Goal: Information Seeking & Learning: Check status

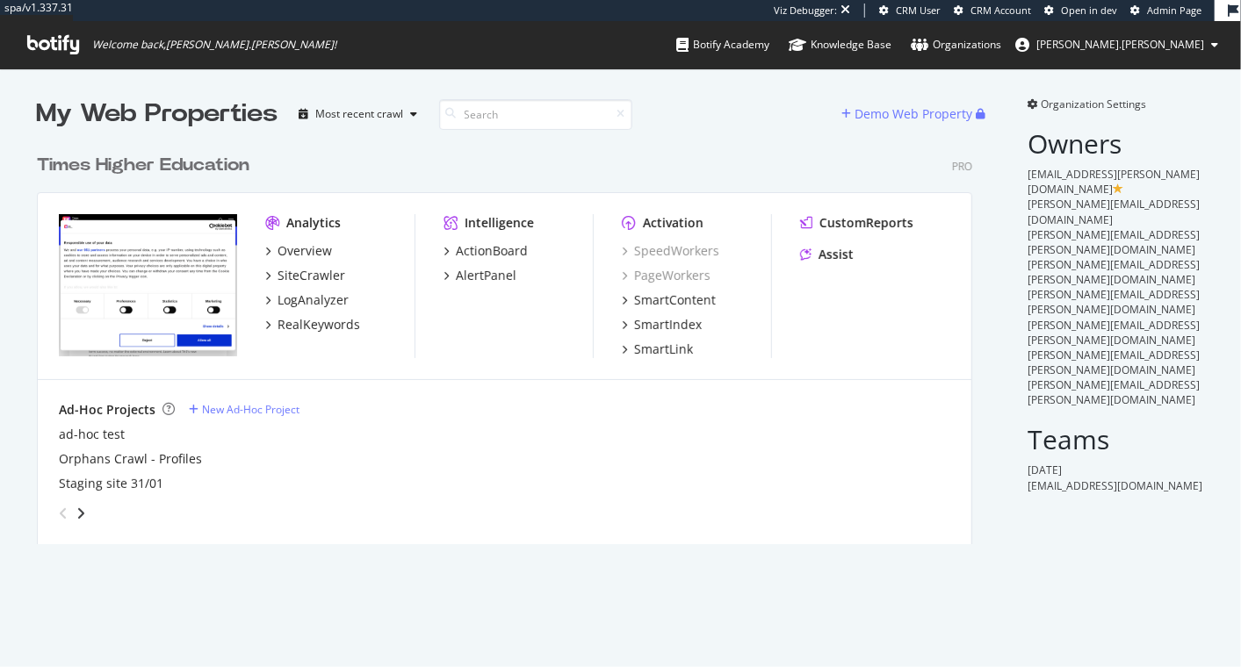
scroll to position [398, 934]
click at [297, 270] on div "SiteCrawler" at bounding box center [312, 276] width 68 height 18
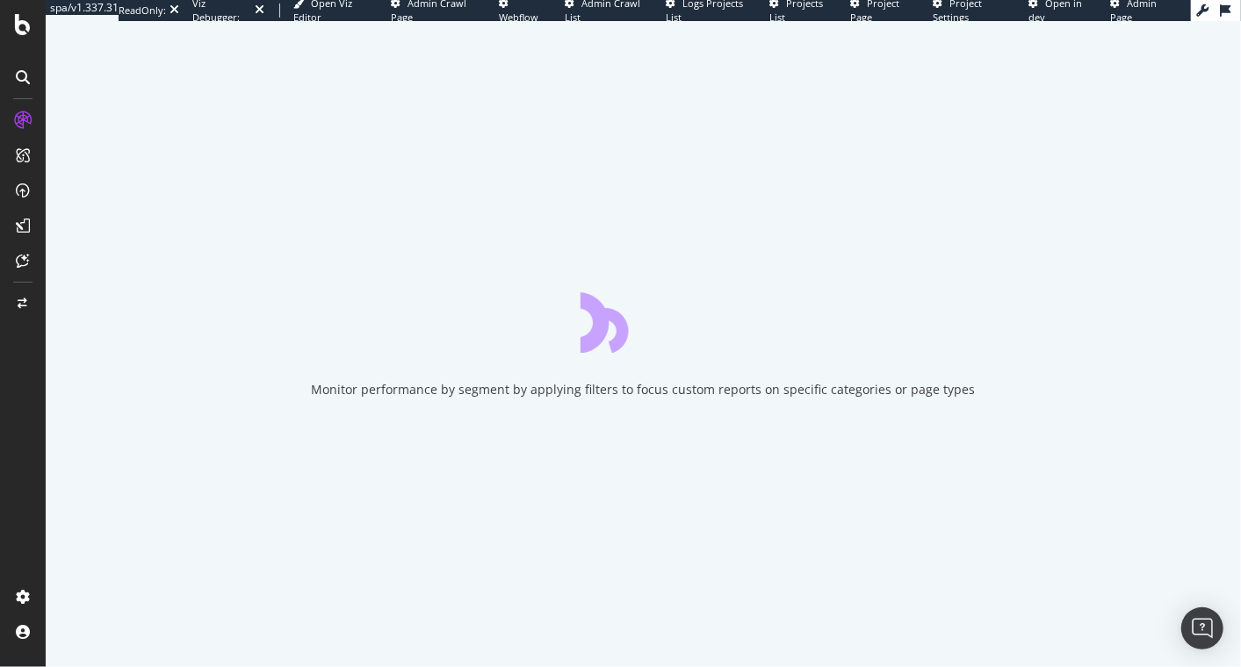
click at [407, 391] on div "Monitor performance by segment by applying filters to focus custom reports on s…" at bounding box center [644, 390] width 664 height 18
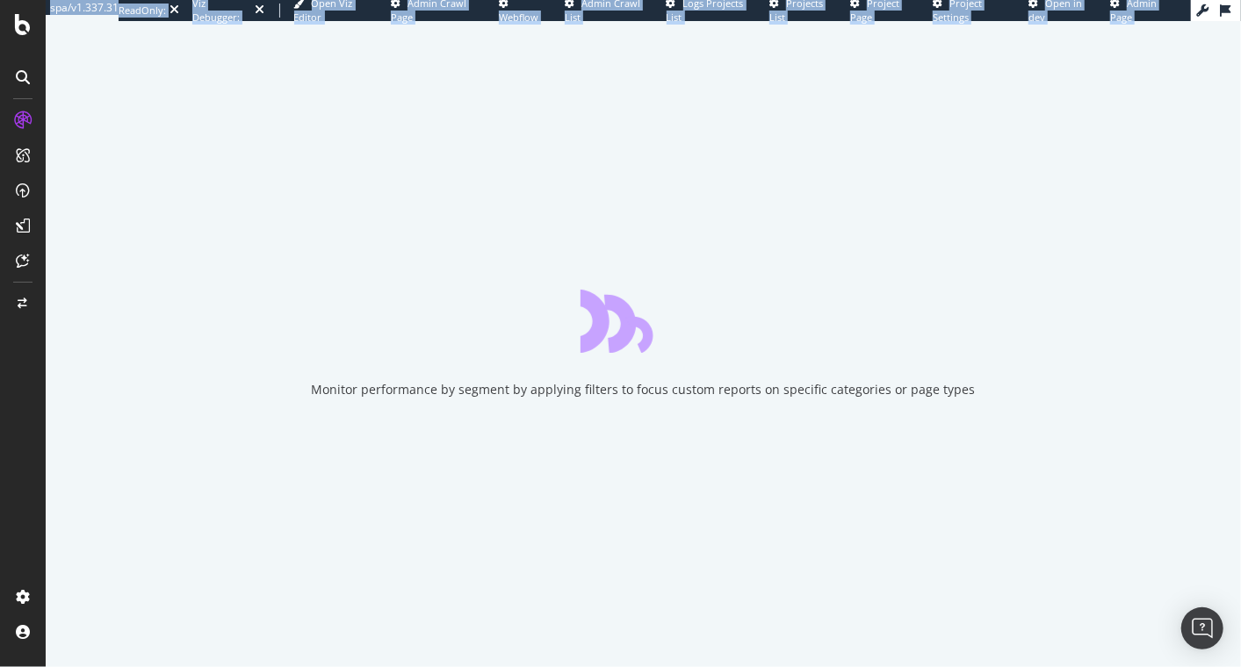
click at [407, 391] on div "Monitor performance by segment by applying filters to focus custom reports on s…" at bounding box center [644, 390] width 664 height 18
click at [366, 388] on div "Monitor performance by segment by applying filters to focus custom reports on s…" at bounding box center [644, 390] width 664 height 18
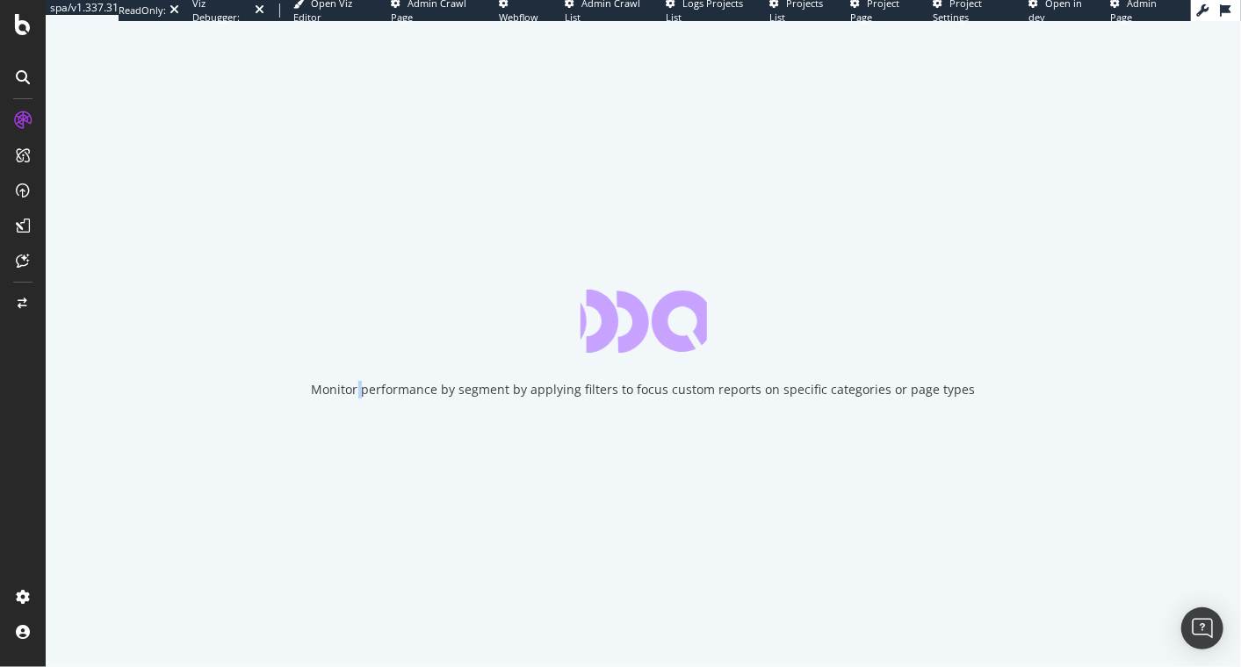
click at [366, 388] on div "Monitor performance by segment by applying filters to focus custom reports on s…" at bounding box center [644, 390] width 664 height 18
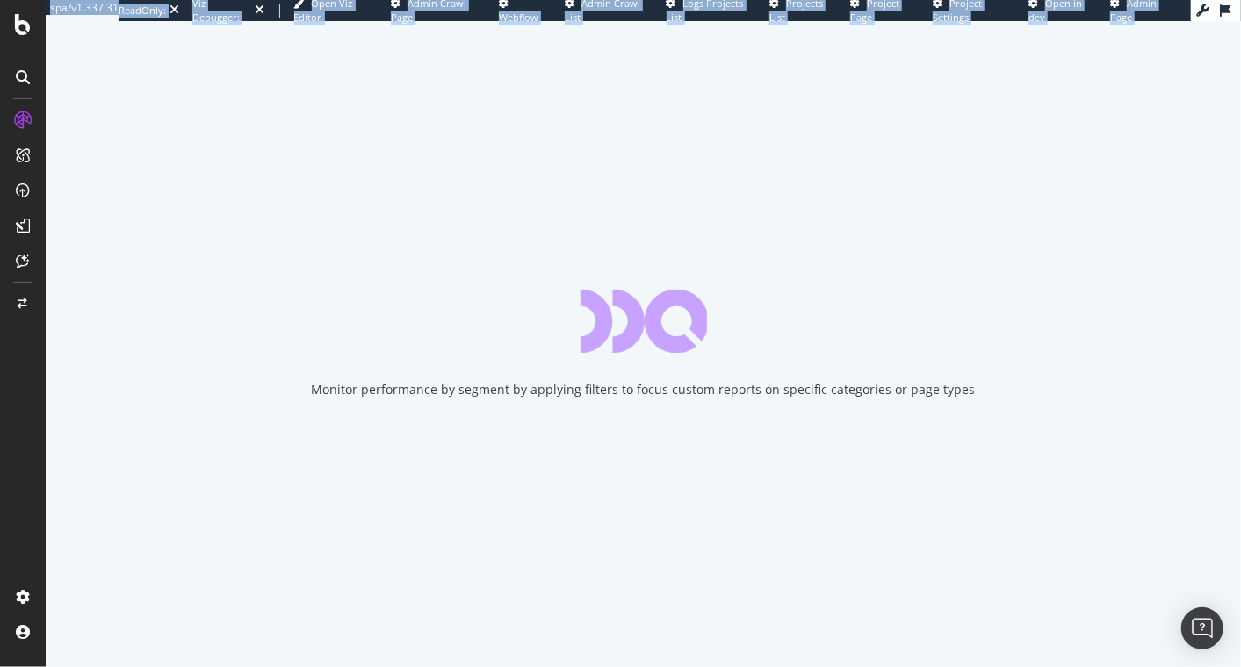
click at [366, 388] on div "Monitor performance by segment by applying filters to focus custom reports on s…" at bounding box center [644, 390] width 664 height 18
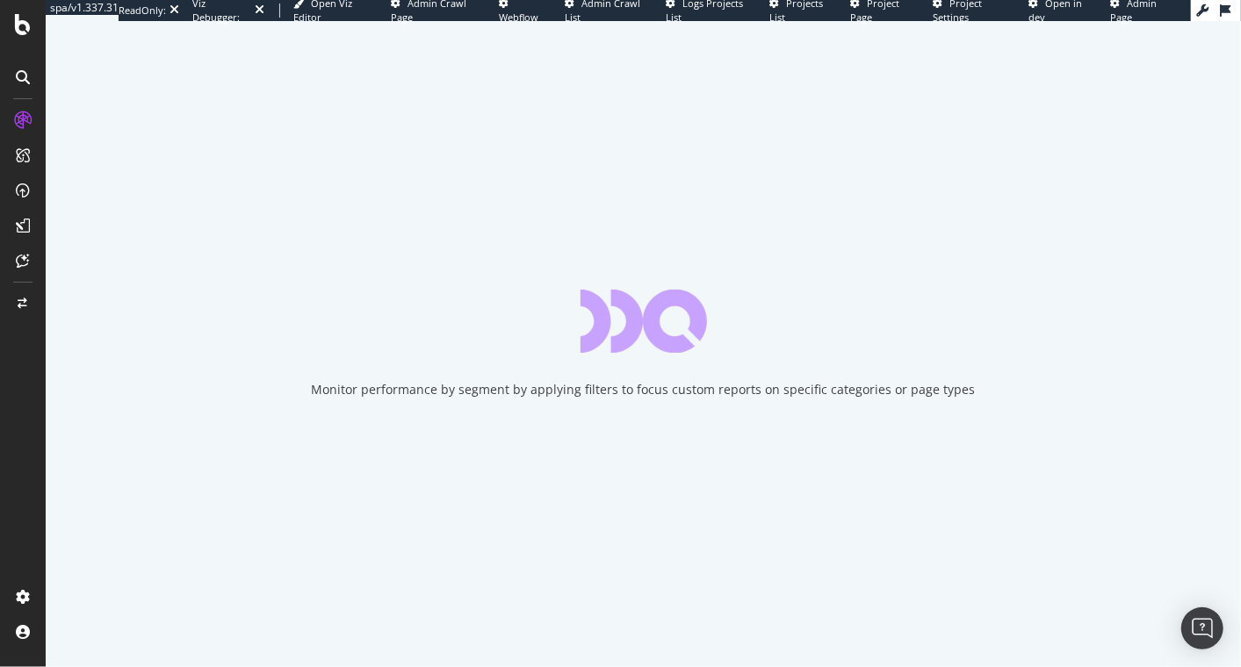
click at [422, 386] on div "Monitor performance by segment by applying filters to focus custom reports on s…" at bounding box center [644, 390] width 664 height 18
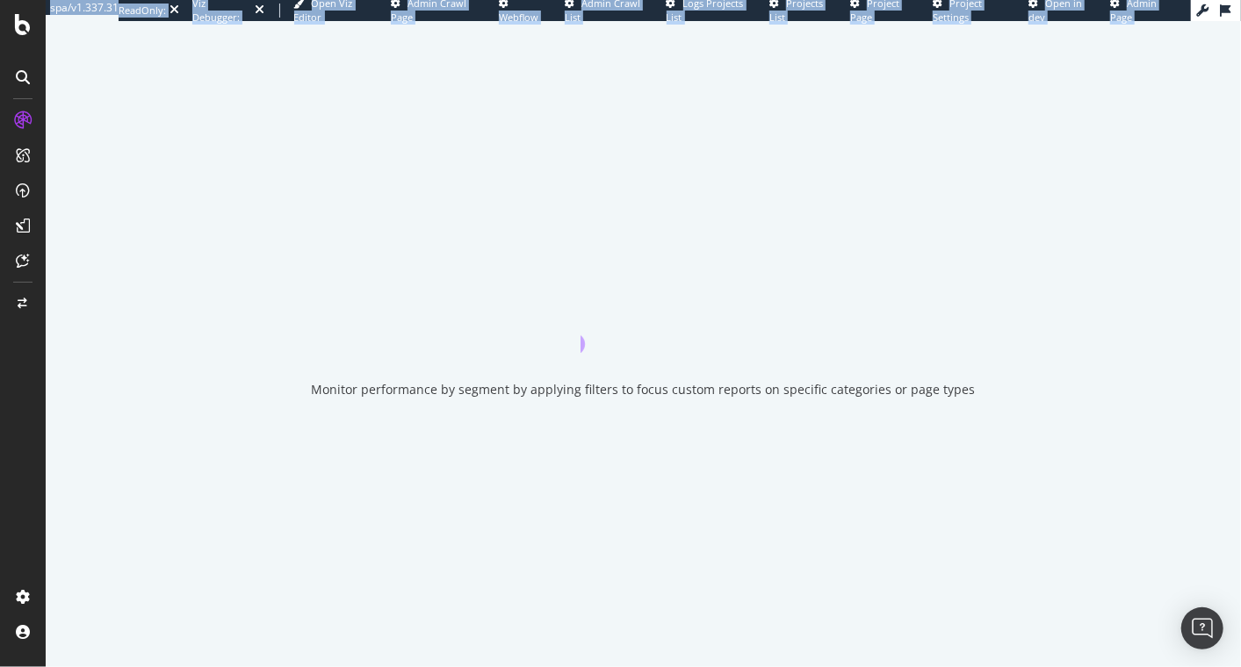
click at [422, 386] on div "Monitor performance by segment by applying filters to focus custom reports on s…" at bounding box center [644, 390] width 664 height 18
click at [410, 386] on div "Monitor performance by segment by applying filters to focus custom reports on s…" at bounding box center [644, 390] width 664 height 18
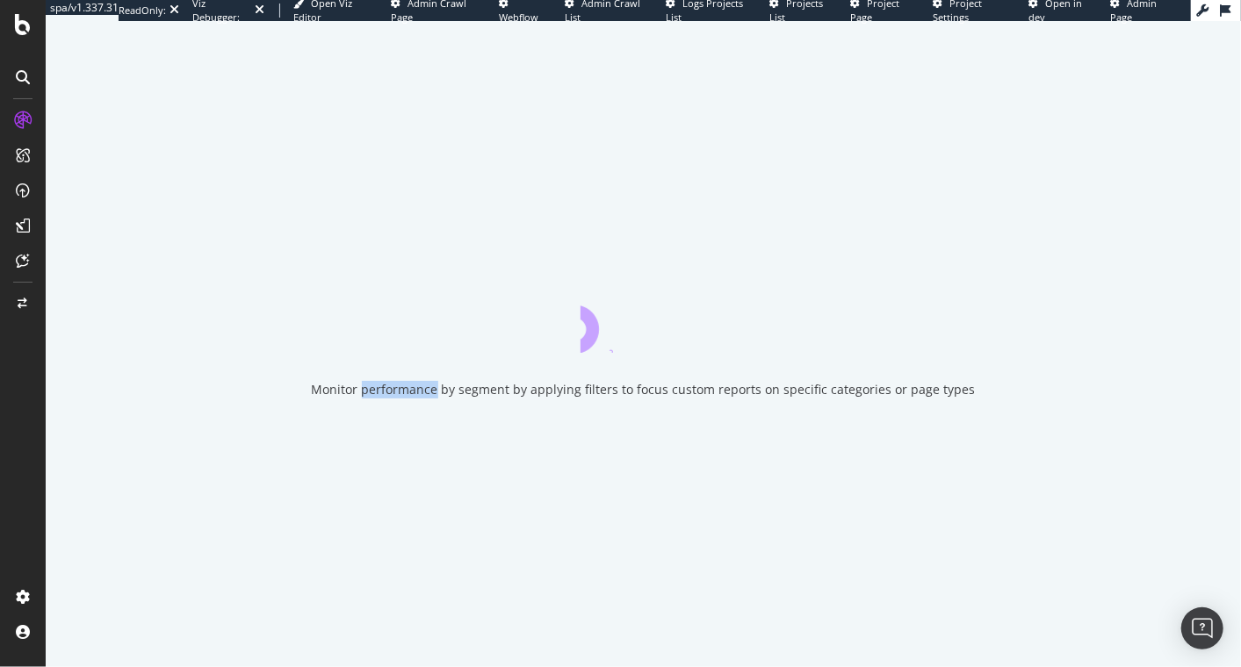
click at [410, 386] on div "Monitor performance by segment by applying filters to focus custom reports on s…" at bounding box center [644, 390] width 664 height 18
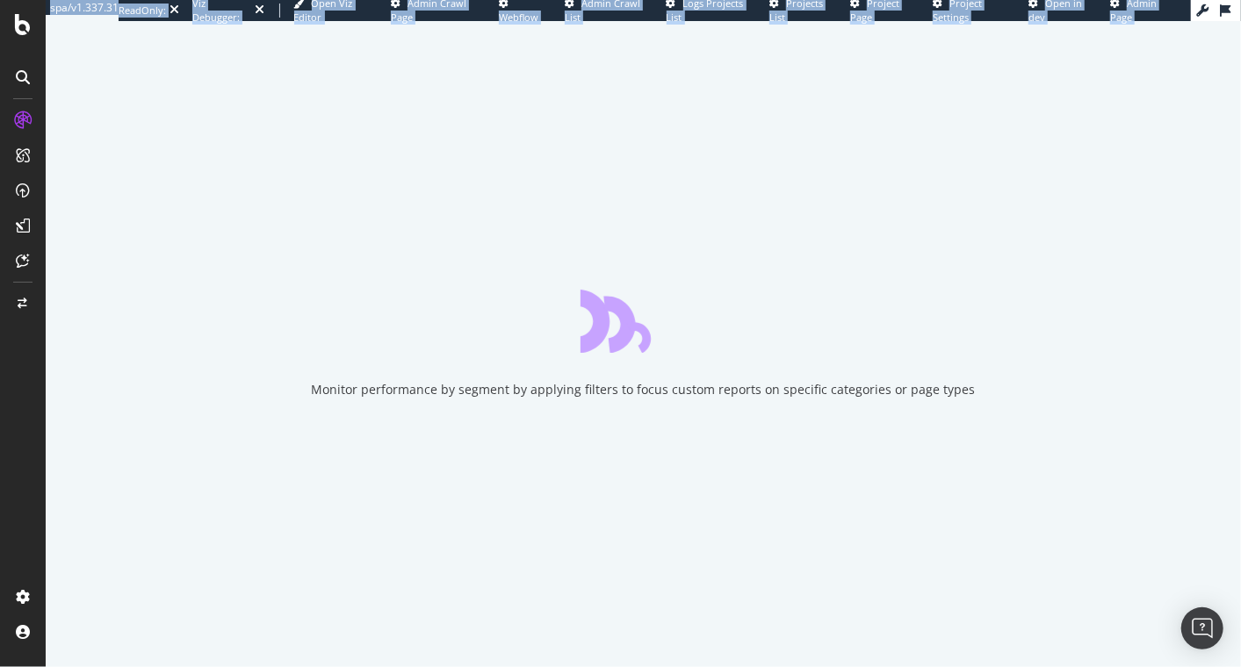
click at [398, 386] on div "Monitor performance by segment by applying filters to focus custom reports on s…" at bounding box center [644, 390] width 664 height 18
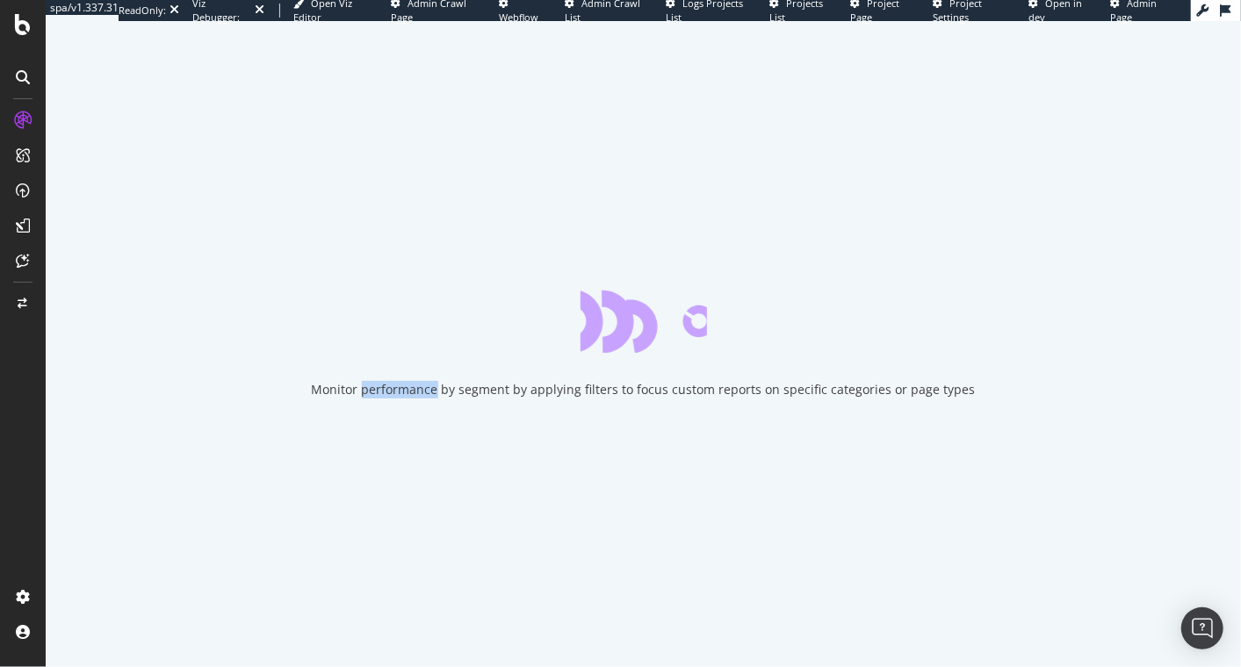
click at [398, 386] on div "Monitor performance by segment by applying filters to focus custom reports on s…" at bounding box center [644, 390] width 664 height 18
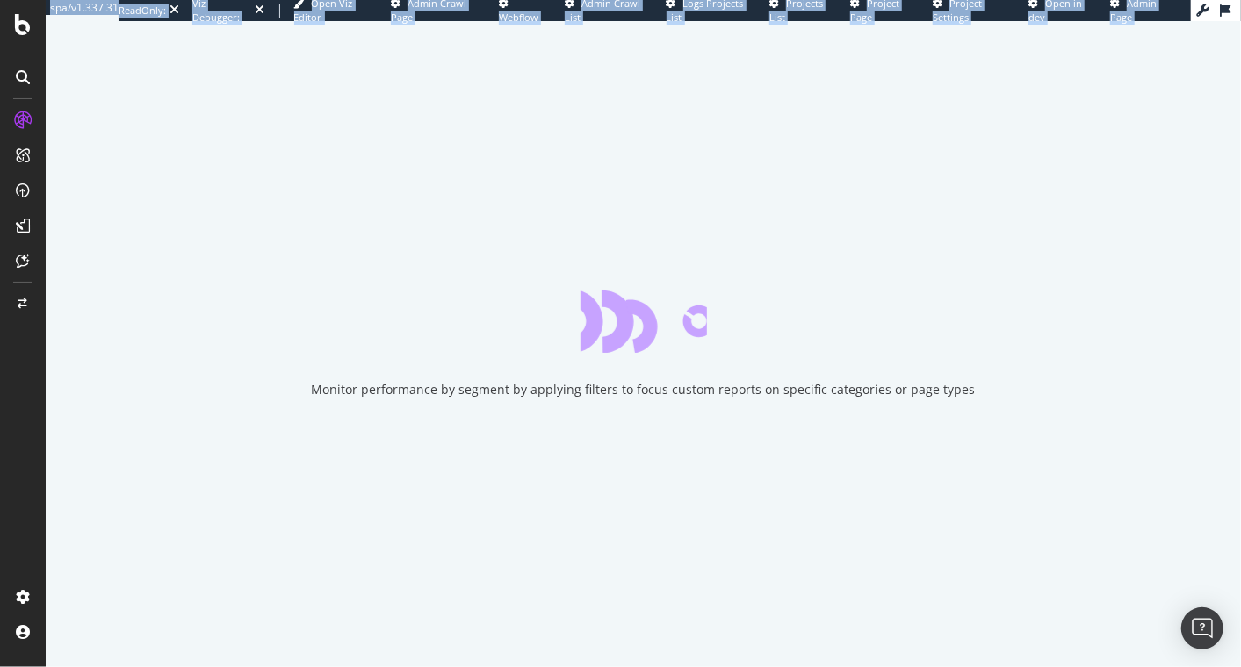
click at [398, 386] on div "Monitor performance by segment by applying filters to focus custom reports on s…" at bounding box center [644, 390] width 664 height 18
click at [387, 386] on div "Monitor performance by segment by applying filters to focus custom reports on s…" at bounding box center [644, 390] width 664 height 18
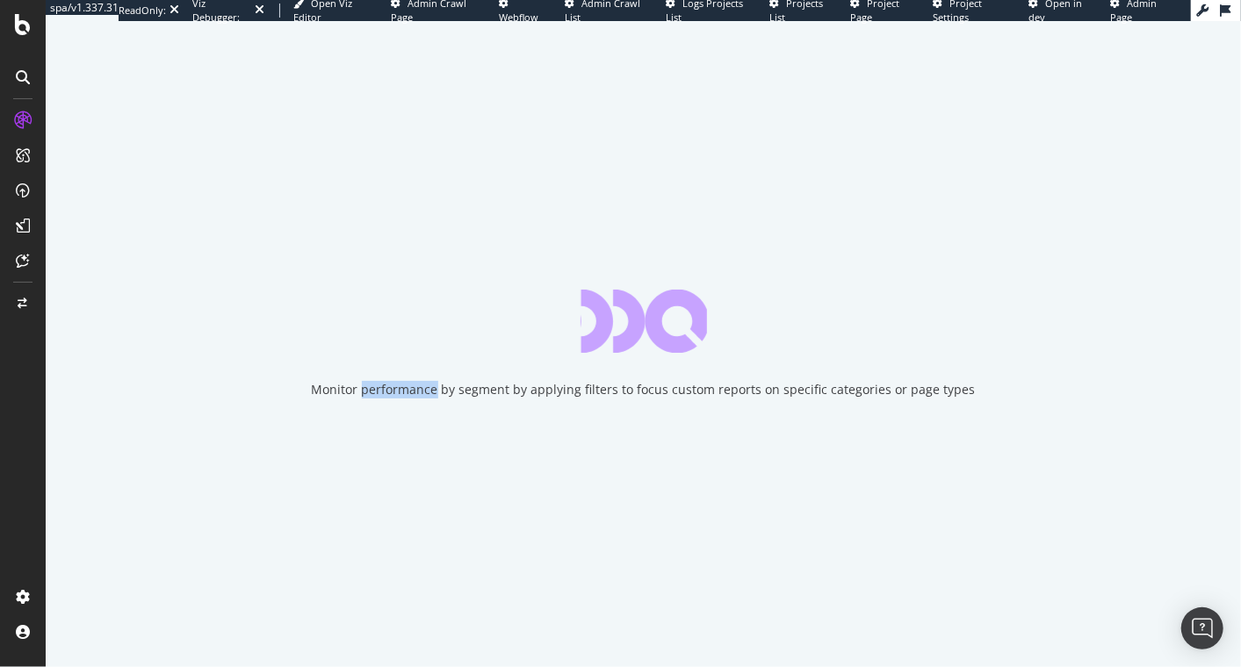
click at [387, 386] on div "Monitor performance by segment by applying filters to focus custom reports on s…" at bounding box center [644, 390] width 664 height 18
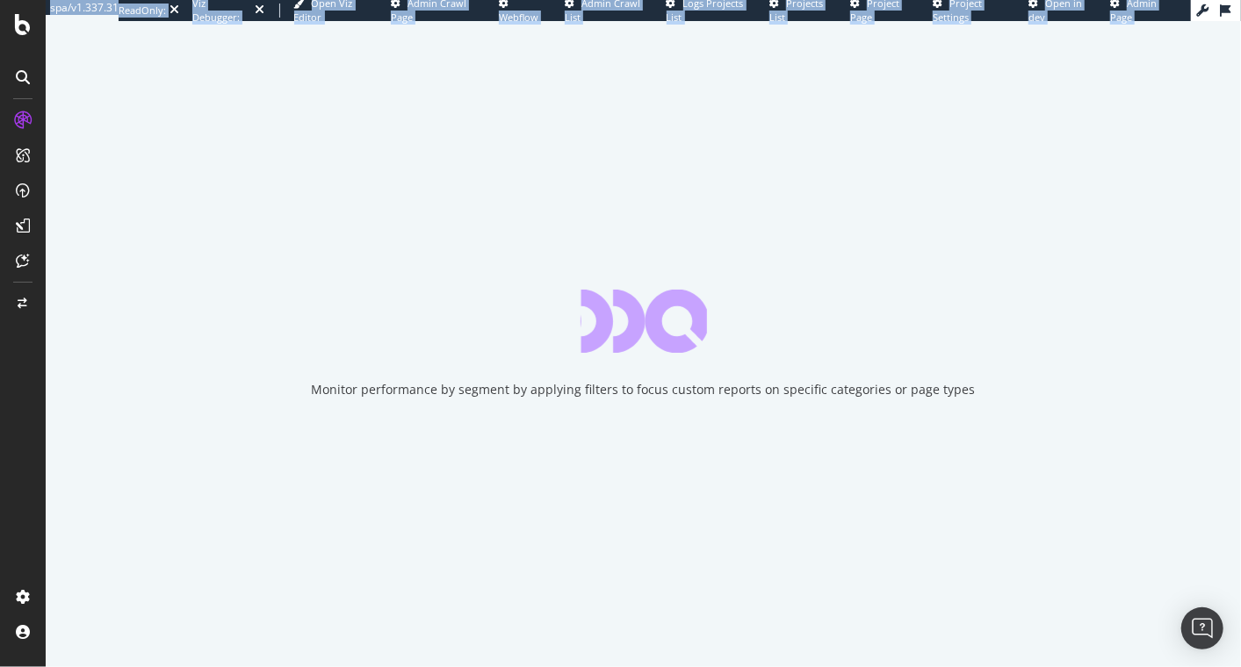
click at [387, 386] on div "Monitor performance by segment by applying filters to focus custom reports on s…" at bounding box center [644, 390] width 664 height 18
click at [380, 391] on div "Monitor performance by segment by applying filters to focus custom reports on s…" at bounding box center [644, 390] width 664 height 18
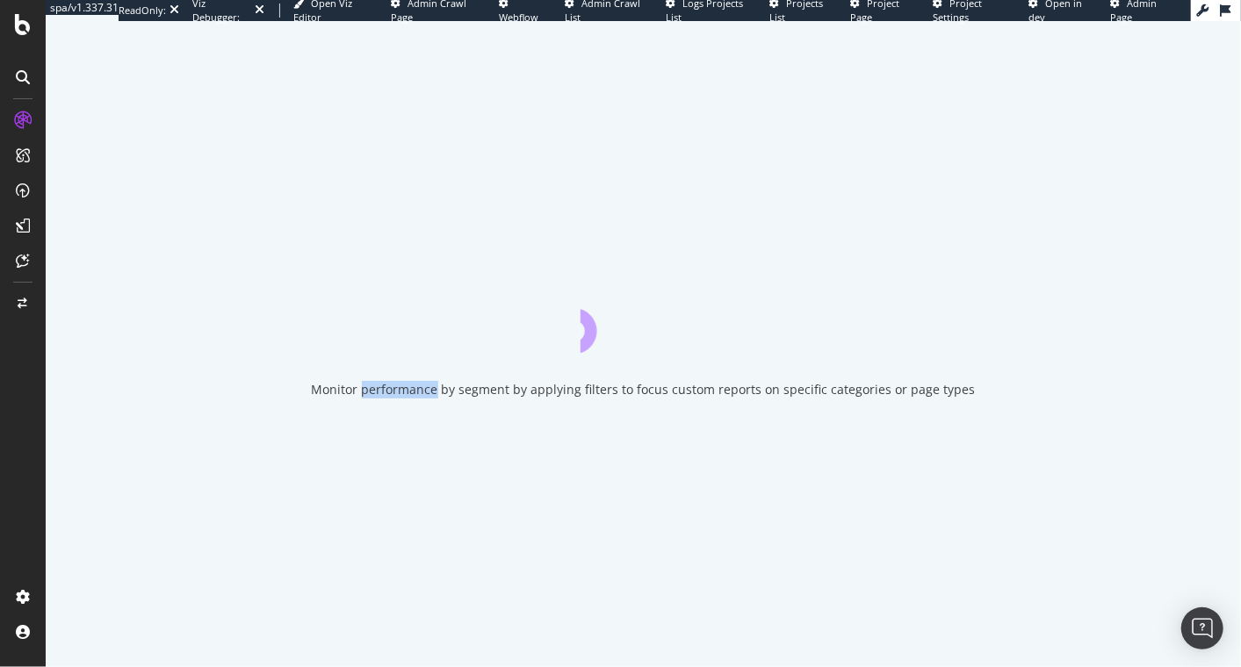
click at [380, 389] on div "Monitor performance by segment by applying filters to focus custom reports on s…" at bounding box center [644, 390] width 664 height 18
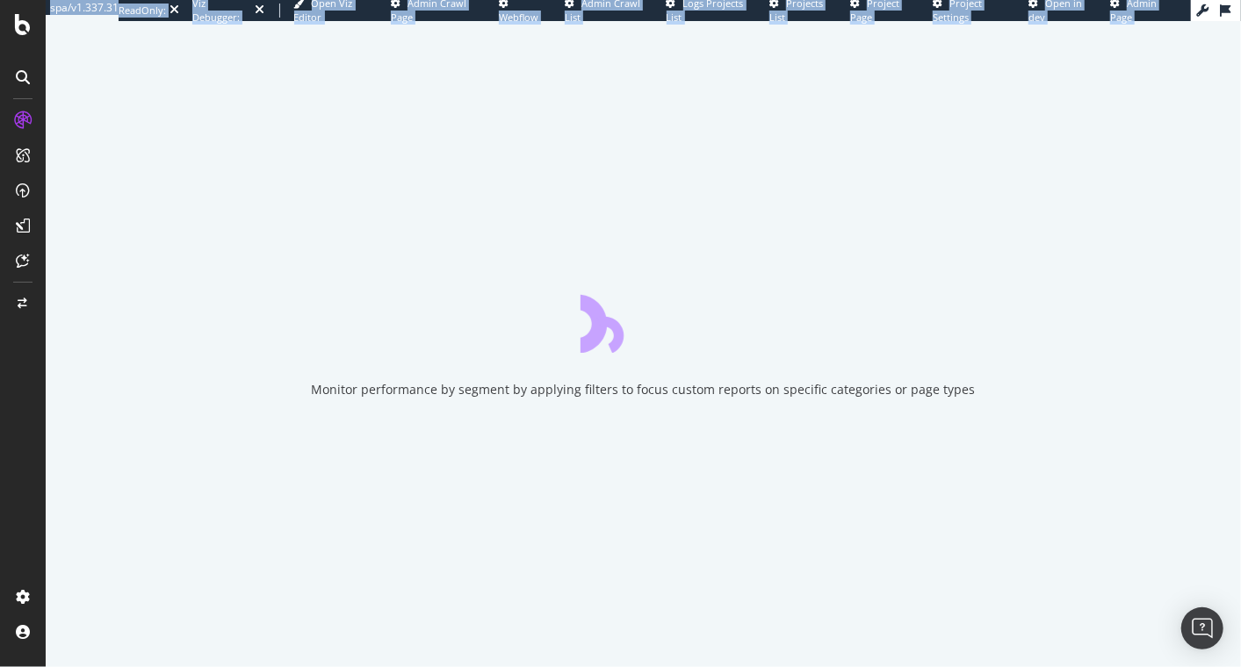
click at [380, 389] on div "Monitor performance by segment by applying filters to focus custom reports on s…" at bounding box center [644, 390] width 664 height 18
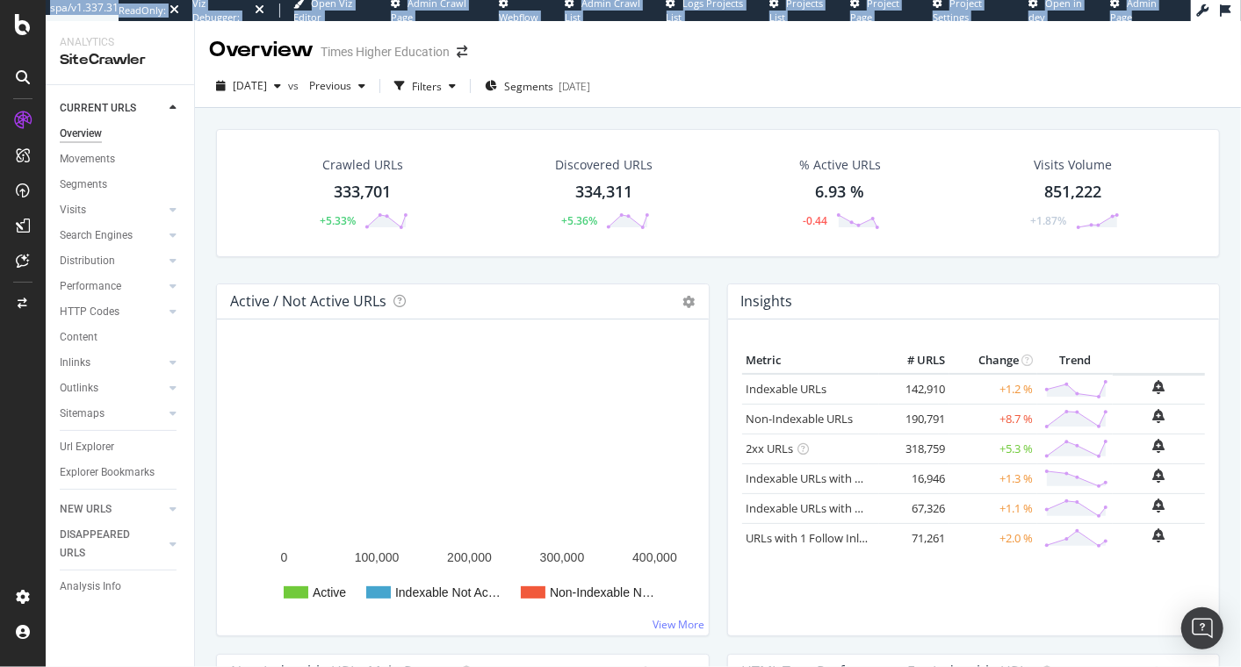
click at [659, 240] on div "Crawled URLs 333,701 +5.33% Discovered URLs 334,311 +5.36% % Active URLs 6.93 %…" at bounding box center [718, 193] width 1004 height 128
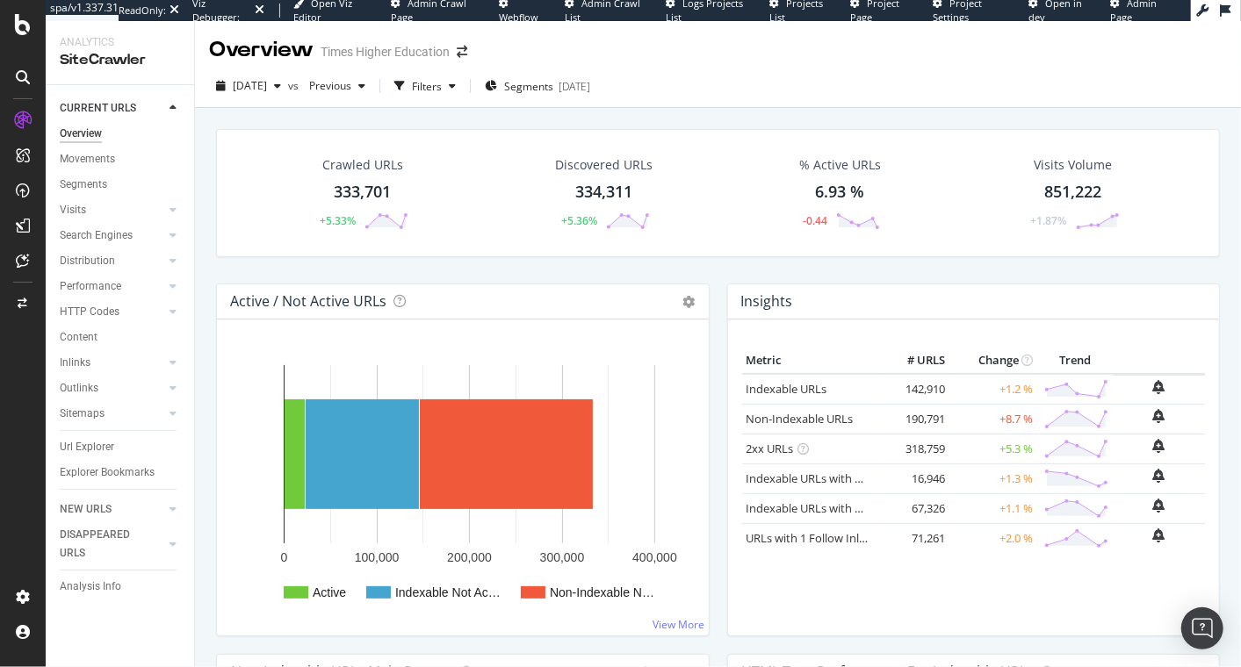
click at [665, 270] on div "Crawled URLs 333,701 +5.33% Discovered URLs 334,311 +5.36% % Active URLs 6.93 %…" at bounding box center [717, 206] width 1021 height 155
click at [288, 94] on div "[DATE]" at bounding box center [248, 86] width 79 height 26
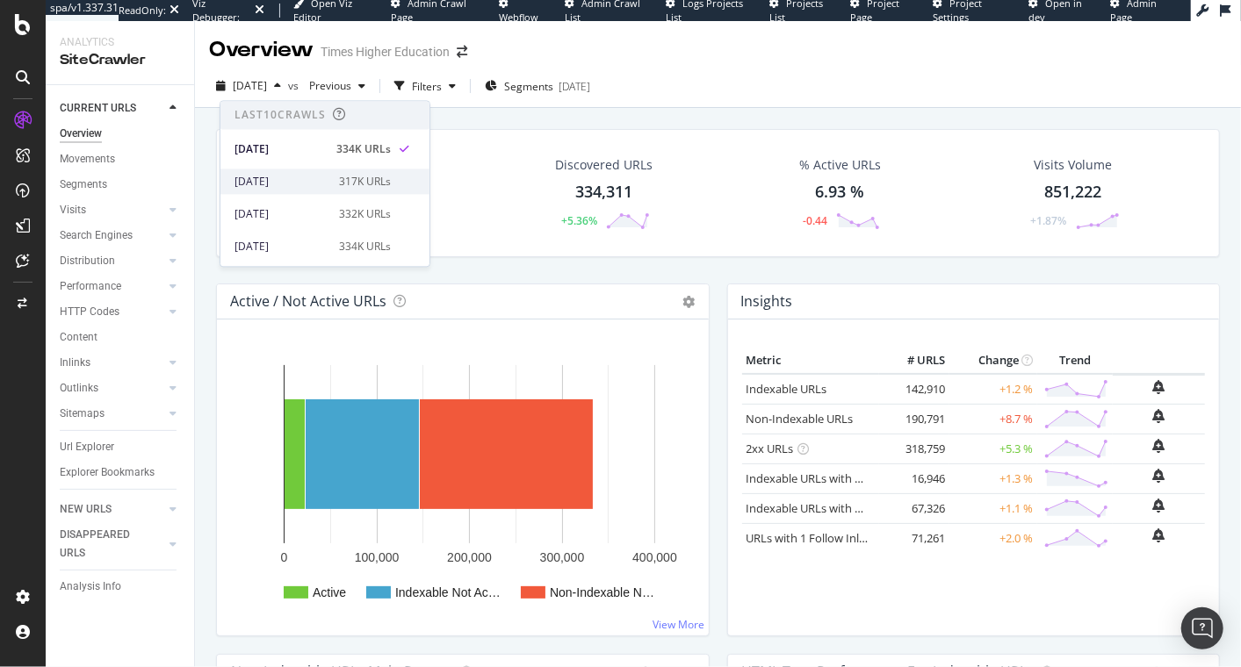
click at [315, 170] on div "[DATE] 317K URLs" at bounding box center [324, 181] width 209 height 25
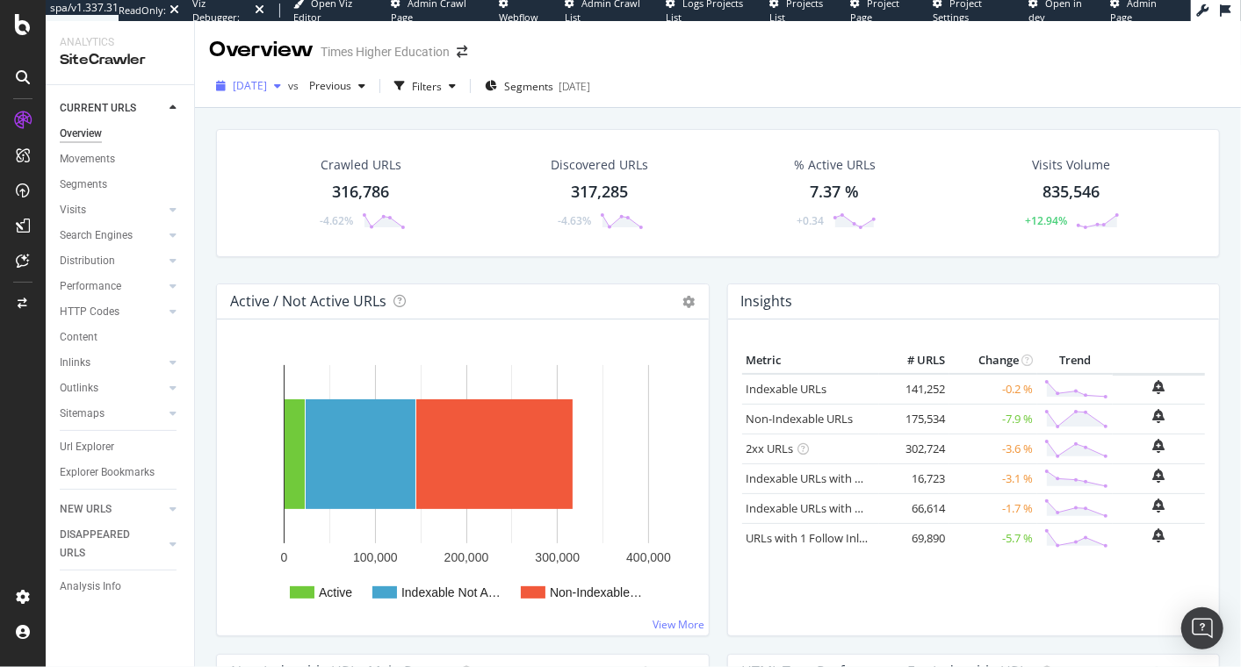
click at [267, 87] on span "[DATE]" at bounding box center [250, 85] width 34 height 15
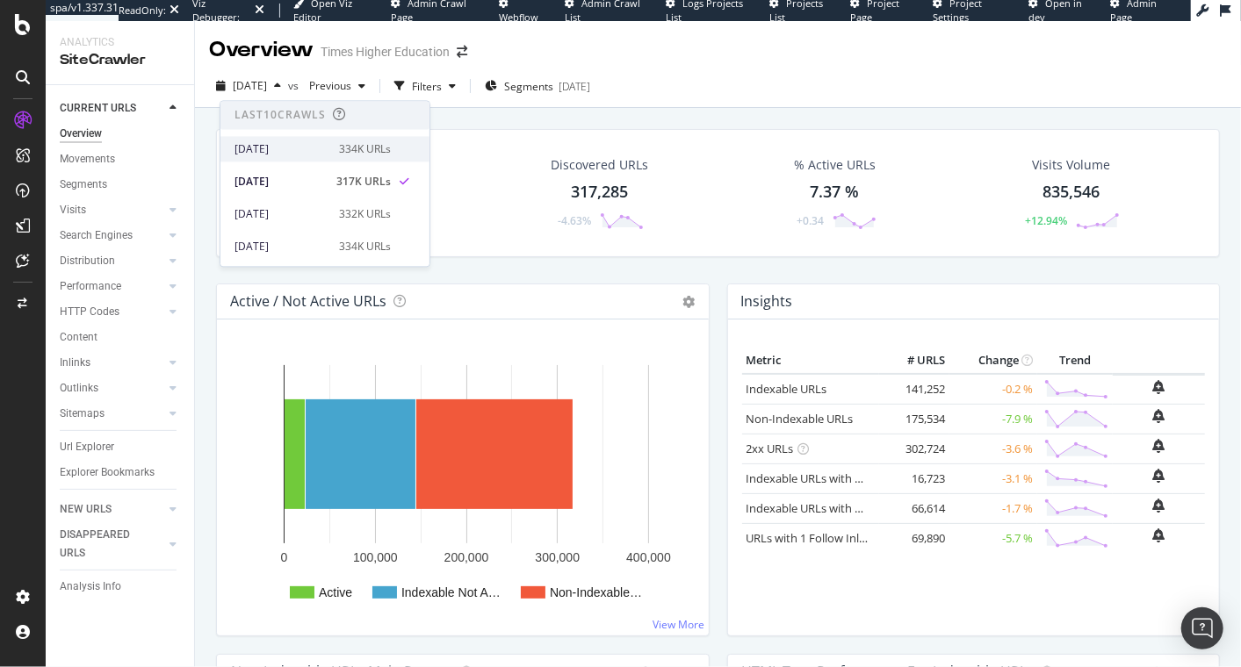
click at [296, 136] on div "[DATE] 334K URLs" at bounding box center [324, 148] width 209 height 25
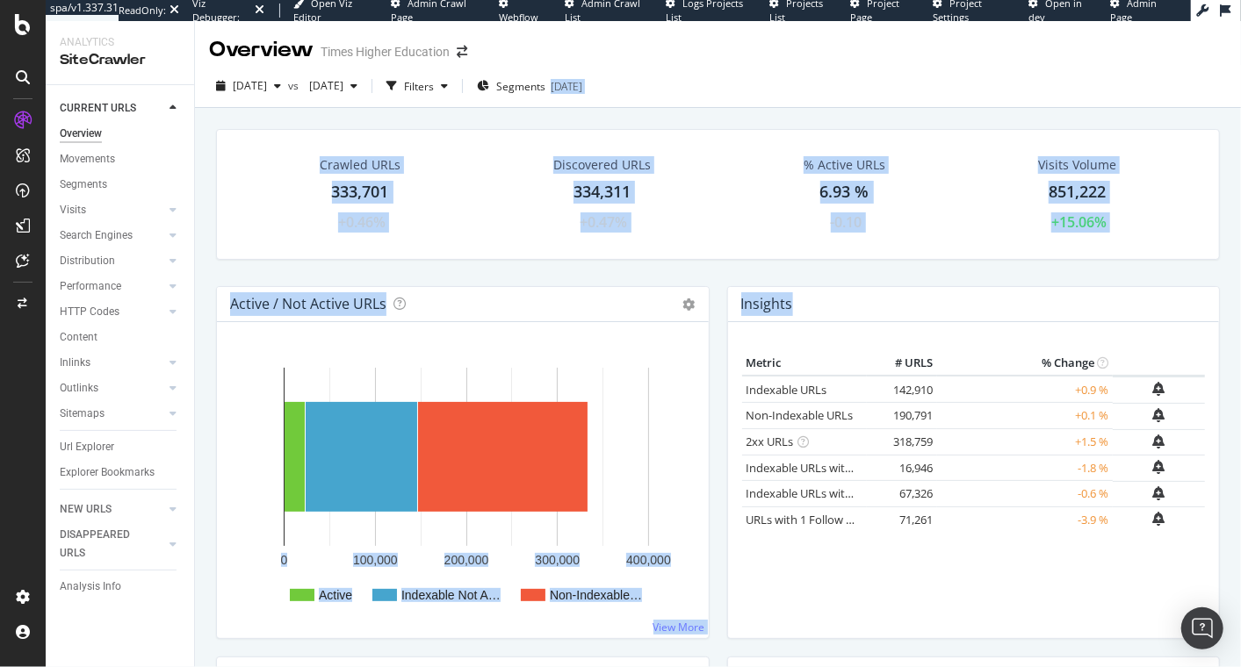
drag, startPoint x: 829, startPoint y: 68, endPoint x: 966, endPoint y: 299, distance: 267.8
click at [966, 299] on div "Overview Times Higher Education [DATE] vs [DATE] Filters Segments [DATE] Crawle…" at bounding box center [718, 344] width 1046 height 646
click at [947, 275] on div "Crawled URLs 333,701 +0.46% Discovered URLs 334,311 +0.47% % Active URLs 6.93 %…" at bounding box center [717, 207] width 1021 height 157
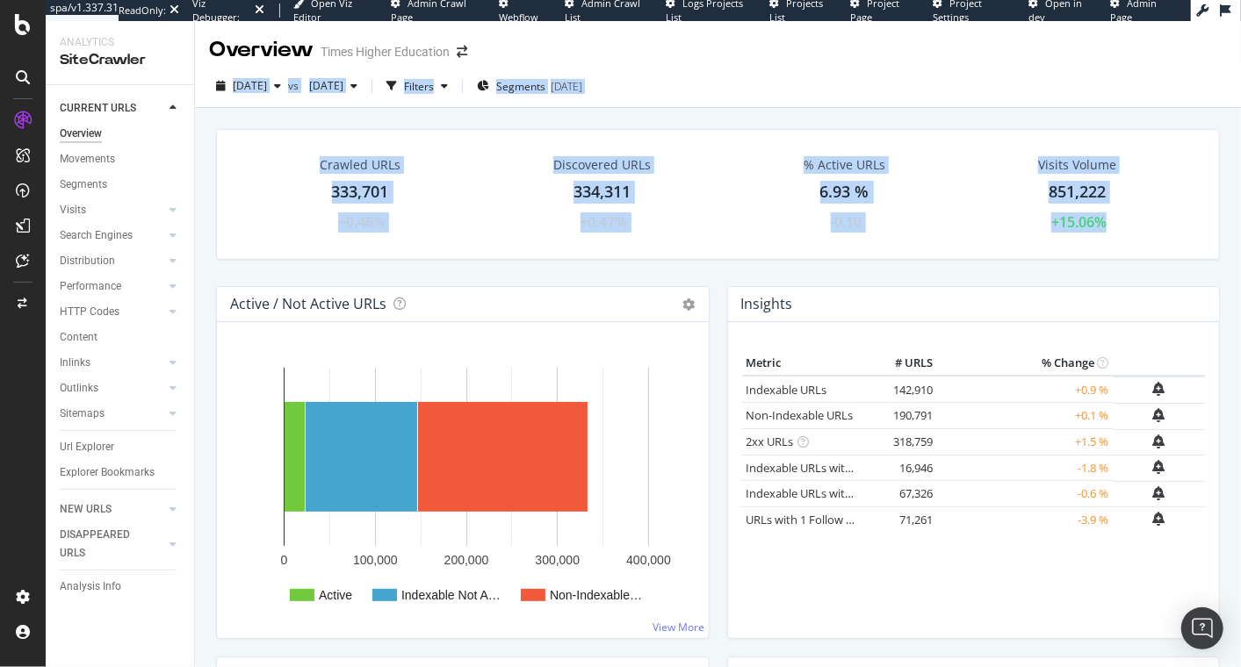
drag, startPoint x: 952, startPoint y: 276, endPoint x: 869, endPoint y: 53, distance: 237.8
click at [869, 53] on div "Overview Times Higher Education [DATE] vs [DATE] Filters Segments [DATE] Crawle…" at bounding box center [718, 344] width 1046 height 646
click at [869, 53] on div "Overview Times Higher Education" at bounding box center [718, 43] width 1046 height 44
drag, startPoint x: 854, startPoint y: 61, endPoint x: 1004, endPoint y: 278, distance: 263.3
click at [1004, 278] on div "Overview Times Higher Education [DATE] vs [DATE] Filters Segments [DATE] Crawle…" at bounding box center [718, 344] width 1046 height 646
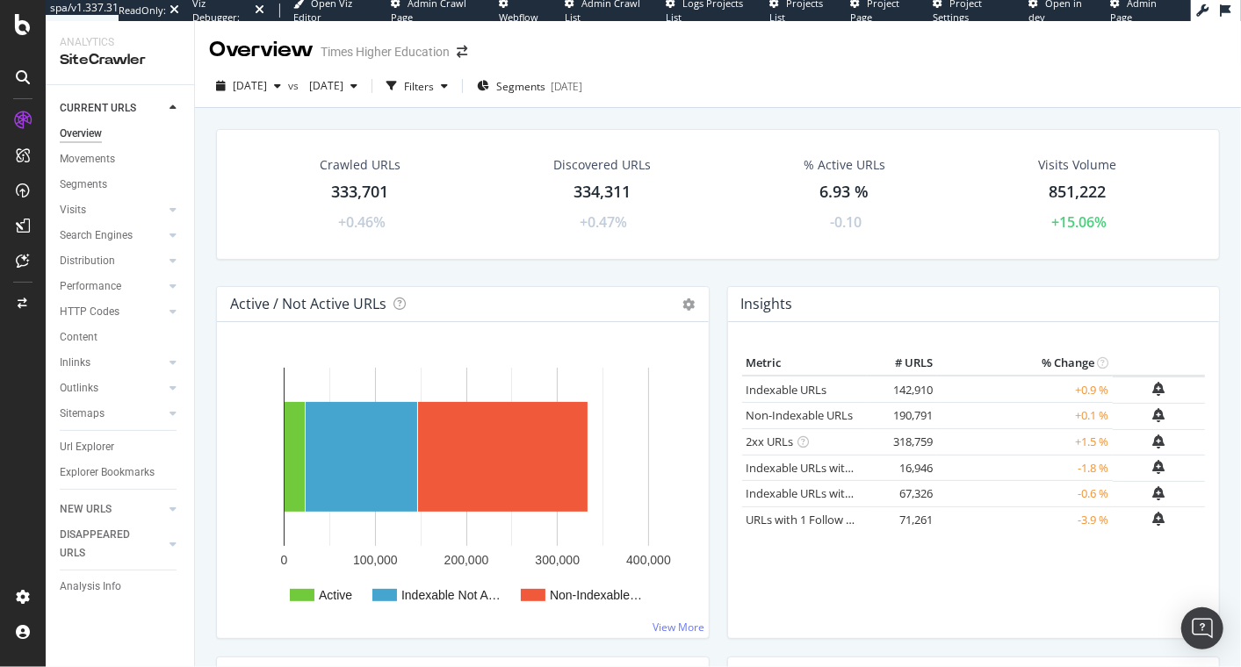
click at [1004, 278] on div "Crawled URLs 333,701 +0.46% Discovered URLs 334,311 +0.47% % Active URLs 6.93 %…" at bounding box center [717, 207] width 1021 height 157
drag, startPoint x: 1006, startPoint y: 277, endPoint x: 841, endPoint y: 92, distance: 246.9
click at [841, 92] on div "Overview Times Higher Education [DATE] vs [DATE] Filters Segments [DATE] Crawle…" at bounding box center [718, 344] width 1046 height 646
click at [841, 92] on div "[DATE] vs [DATE] Filters Segments [DATE]" at bounding box center [718, 89] width 1046 height 35
drag, startPoint x: 796, startPoint y: 83, endPoint x: 939, endPoint y: 259, distance: 226.6
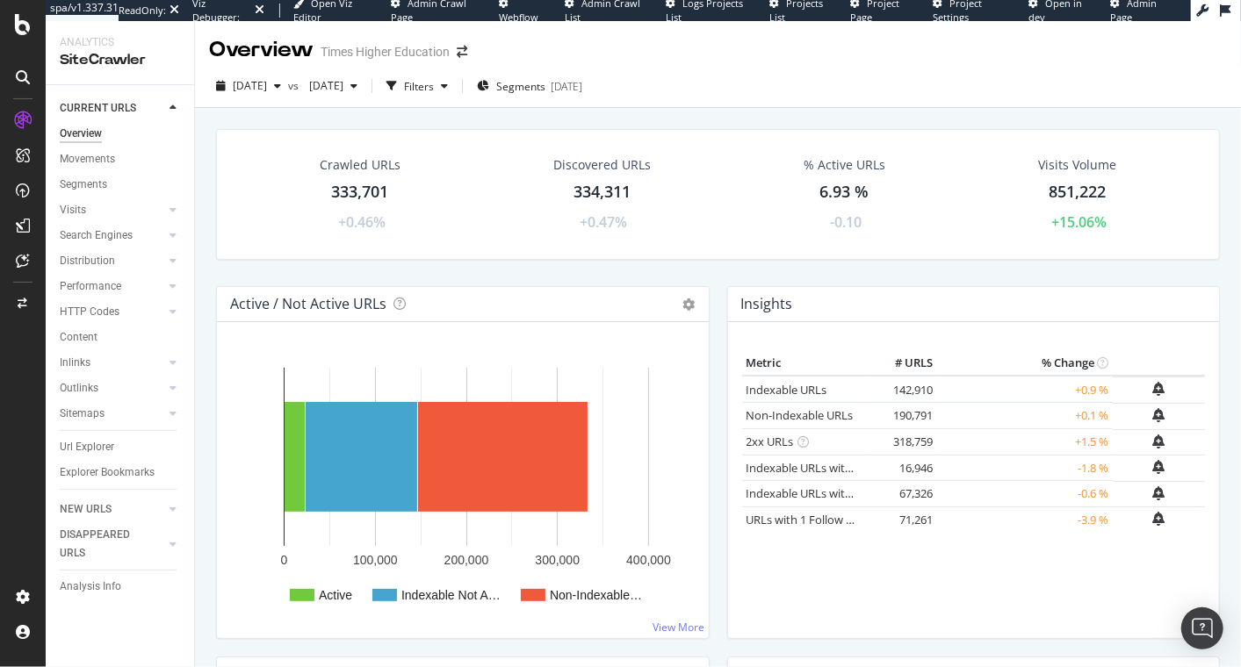
click at [939, 259] on div "Overview Times Higher Education [DATE] vs [DATE] Filters Segments [DATE] Crawle…" at bounding box center [718, 344] width 1046 height 646
click at [939, 259] on div "Crawled URLs 333,701 +0.46% Discovered URLs 334,311 +0.47% % Active URLs 6.93 %…" at bounding box center [717, 207] width 1021 height 157
drag, startPoint x: 955, startPoint y: 269, endPoint x: 839, endPoint y: 92, distance: 211.2
click at [839, 92] on div "Overview Times Higher Education [DATE] vs [DATE] Filters Segments [DATE] Crawle…" at bounding box center [718, 344] width 1046 height 646
click at [839, 92] on div "[DATE] vs [DATE] Filters Segments [DATE]" at bounding box center [718, 89] width 1046 height 35
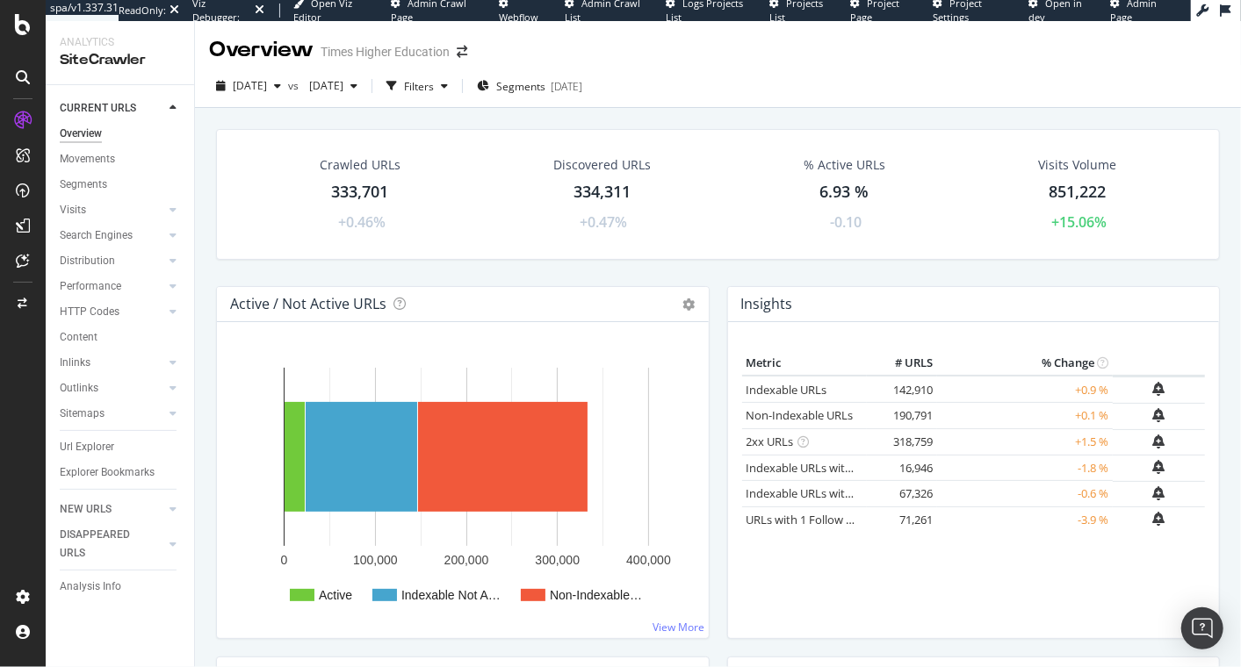
drag, startPoint x: 823, startPoint y: 86, endPoint x: 970, endPoint y: 258, distance: 226.7
click at [970, 258] on div "Overview Times Higher Education [DATE] vs [DATE] Filters Segments [DATE] Crawle…" at bounding box center [718, 344] width 1046 height 646
click at [970, 258] on div "Crawled URLs 333,701 +0.46% Discovered URLs 334,311 +0.47% % Active URLs 6.93 %…" at bounding box center [717, 207] width 1021 height 157
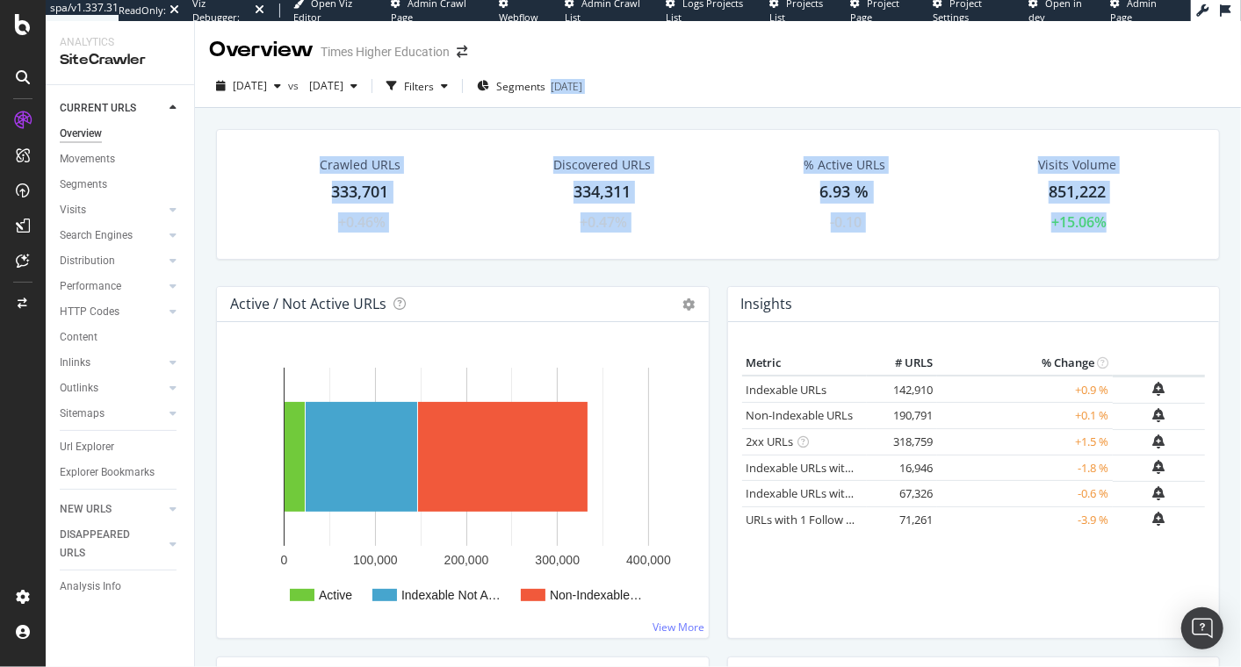
click at [823, 61] on div "Overview Times Higher Education [DATE] vs [DATE] Filters Segments [DATE] Crawle…" at bounding box center [718, 344] width 1046 height 646
click at [826, 66] on div "[DATE] vs [DATE] Filters Segments [DATE]" at bounding box center [718, 86] width 1046 height 43
drag, startPoint x: 818, startPoint y: 97, endPoint x: 948, endPoint y: 278, distance: 223.3
click at [948, 277] on div "Overview Times Higher Education [DATE] vs [DATE] Filters Segments [DATE] Crawle…" at bounding box center [718, 344] width 1046 height 646
click at [949, 279] on div "Crawled URLs 333,701 +0.46% Discovered URLs 334,311 +0.47% % Active URLs 6.93 %…" at bounding box center [717, 207] width 1021 height 157
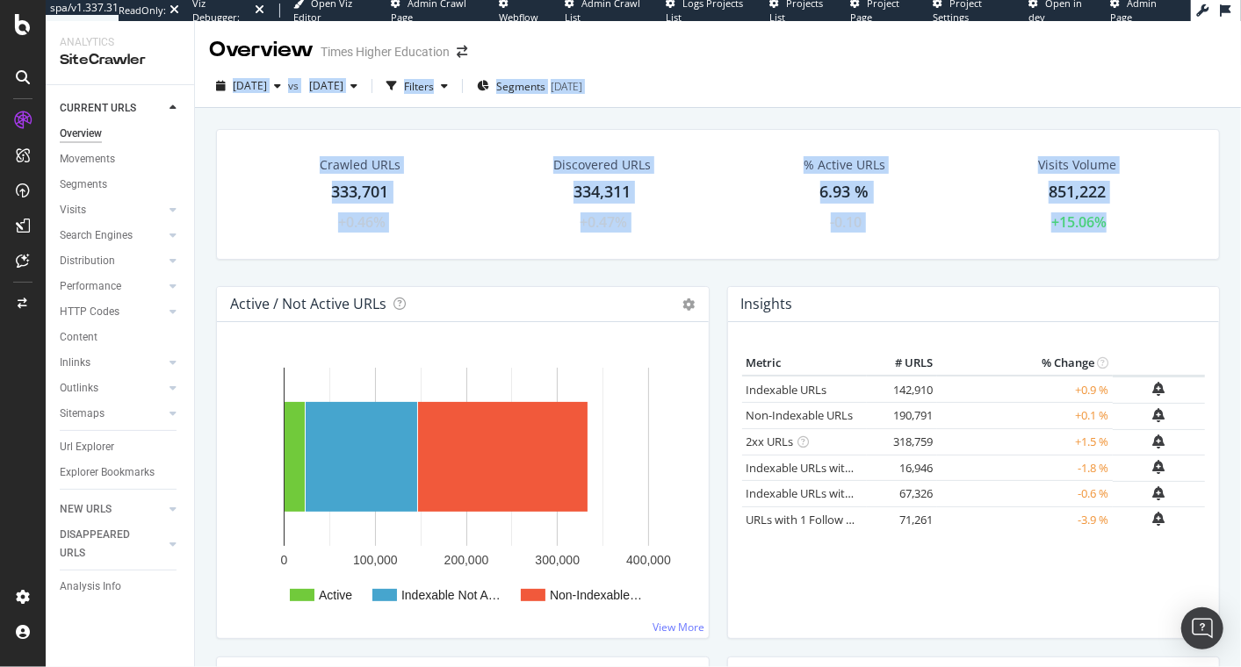
drag, startPoint x: 962, startPoint y: 264, endPoint x: 833, endPoint y: 83, distance: 221.7
click at [834, 83] on div "Overview Times Higher Education [DATE] vs [DATE] Filters Segments [DATE] Crawle…" at bounding box center [718, 344] width 1046 height 646
click at [833, 83] on div "[DATE] vs [DATE] Filters Segments [DATE]" at bounding box center [718, 89] width 1046 height 35
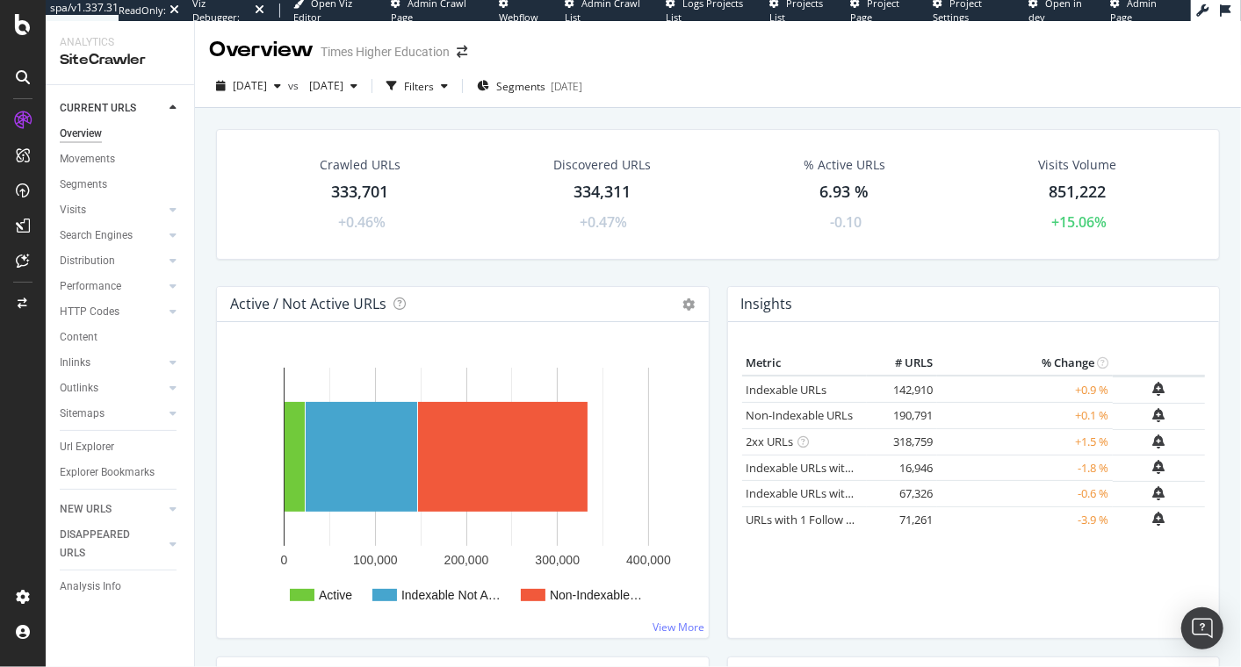
click at [588, 195] on div "334,311" at bounding box center [601, 192] width 57 height 23
click at [588, 195] on div "Crawled URLs 333,701 +0.46% Discovered URLs 334,311 +0.47% % Active URLs 6.93 %…" at bounding box center [718, 431] width 1046 height 646
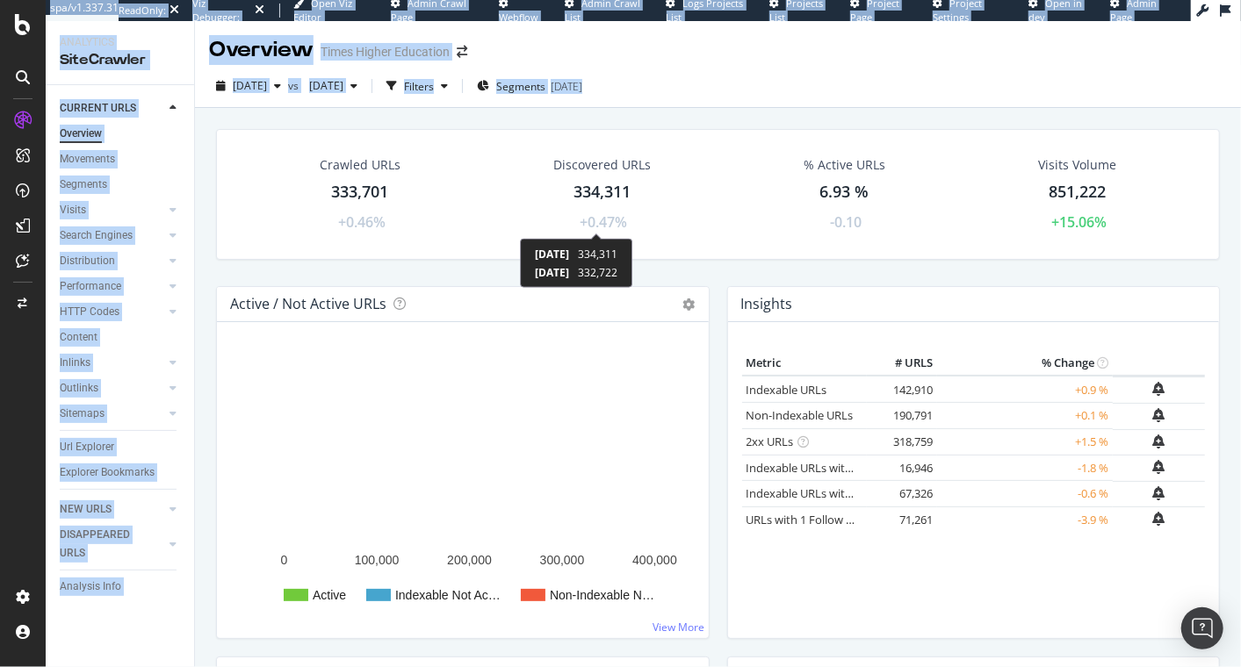
click at [569, 249] on span "[DATE]" at bounding box center [552, 254] width 34 height 15
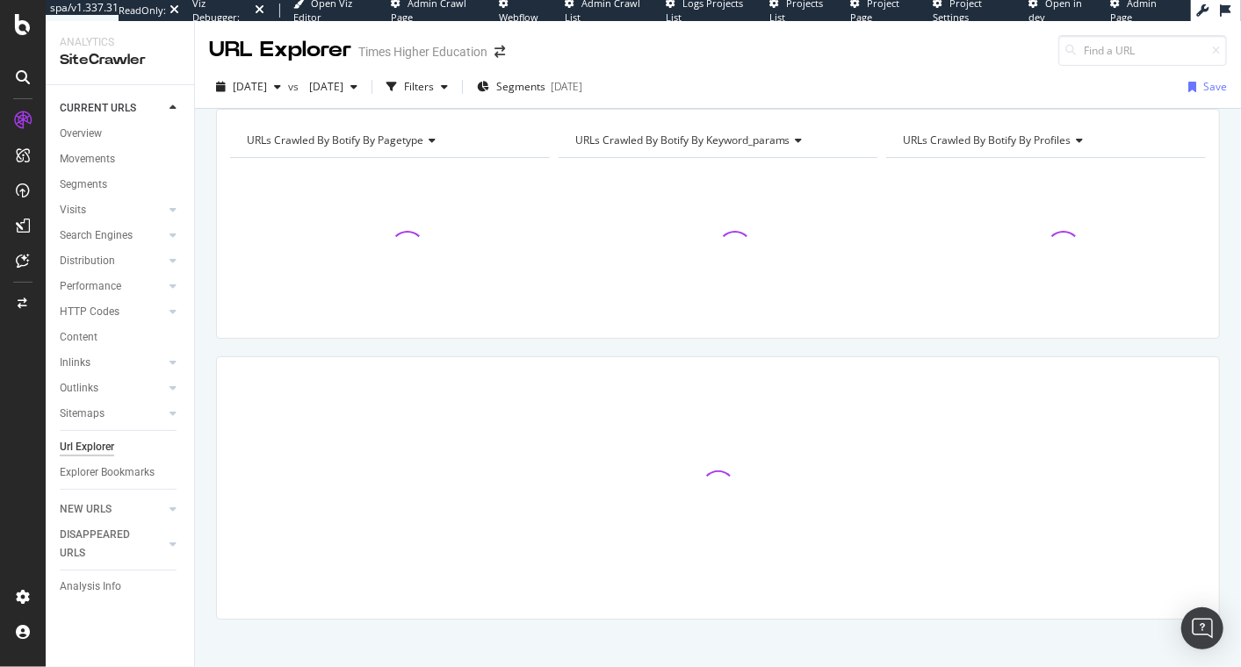
click at [424, 263] on div at bounding box center [390, 248] width 320 height 153
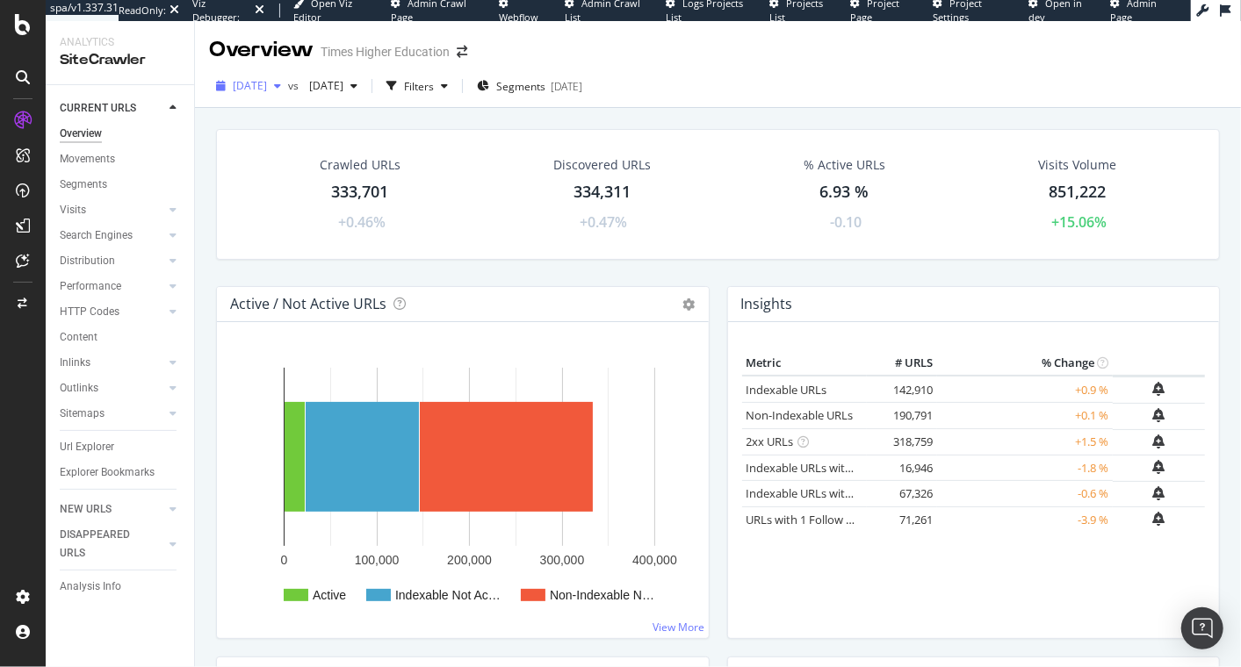
click at [267, 90] on span "[DATE]" at bounding box center [250, 85] width 34 height 15
click at [267, 84] on span "[DATE]" at bounding box center [250, 85] width 34 height 15
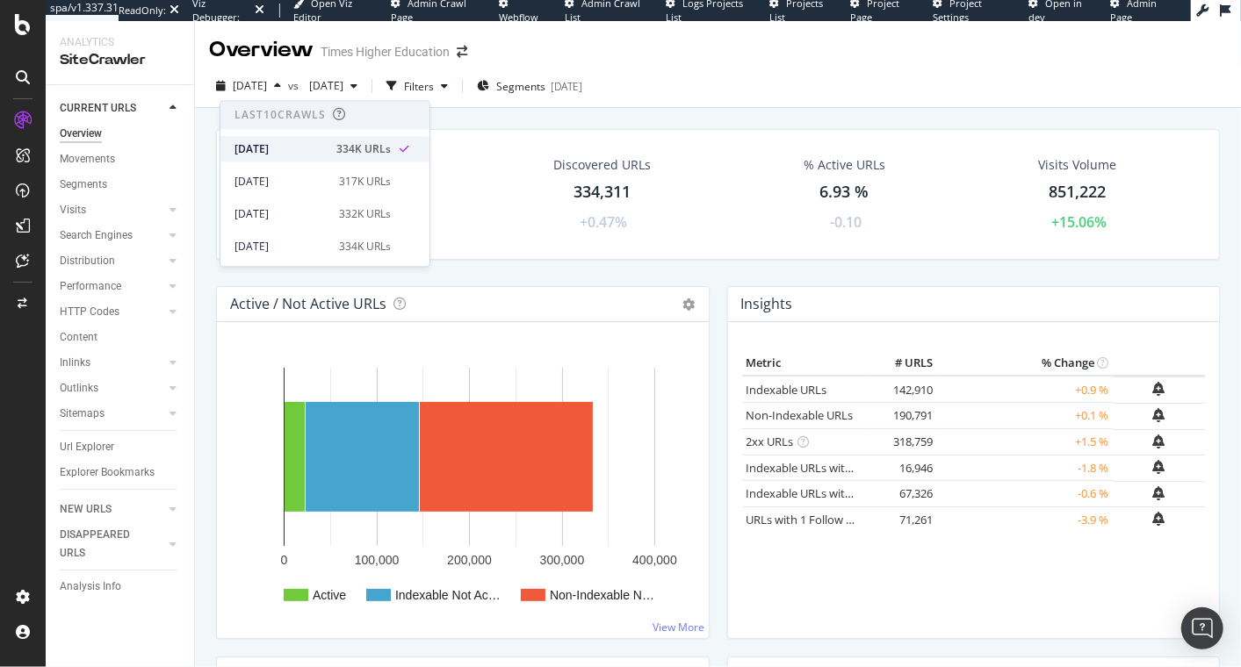
click at [321, 147] on div "[DATE]" at bounding box center [279, 149] width 91 height 16
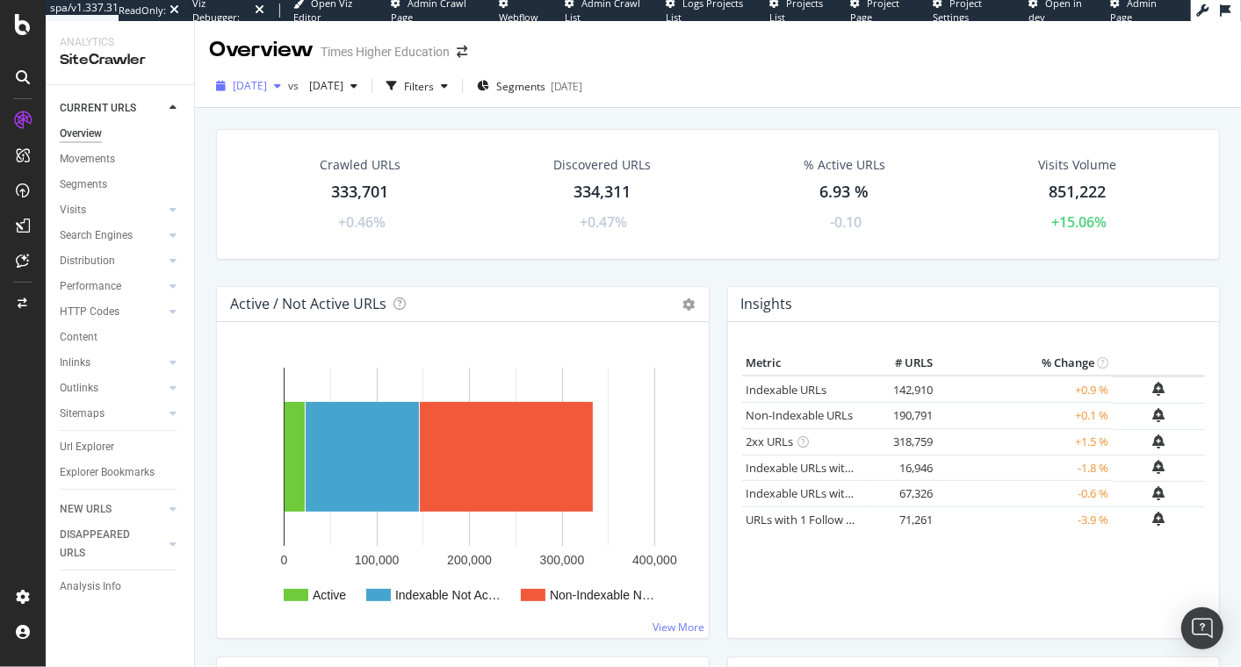
click at [267, 84] on span "[DATE]" at bounding box center [250, 85] width 34 height 15
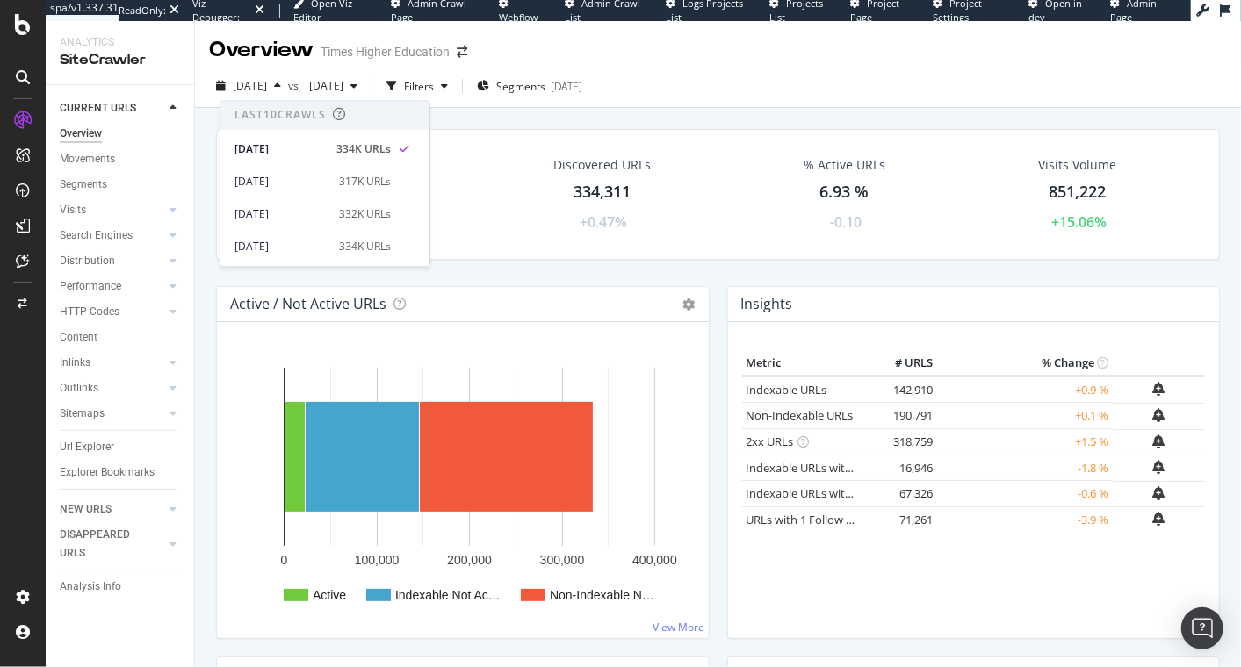
click at [852, 100] on div "[DATE] vs [DATE] Filters Segments [DATE]" at bounding box center [718, 89] width 1046 height 35
click at [395, 56] on div "Times Higher Education" at bounding box center [385, 52] width 129 height 18
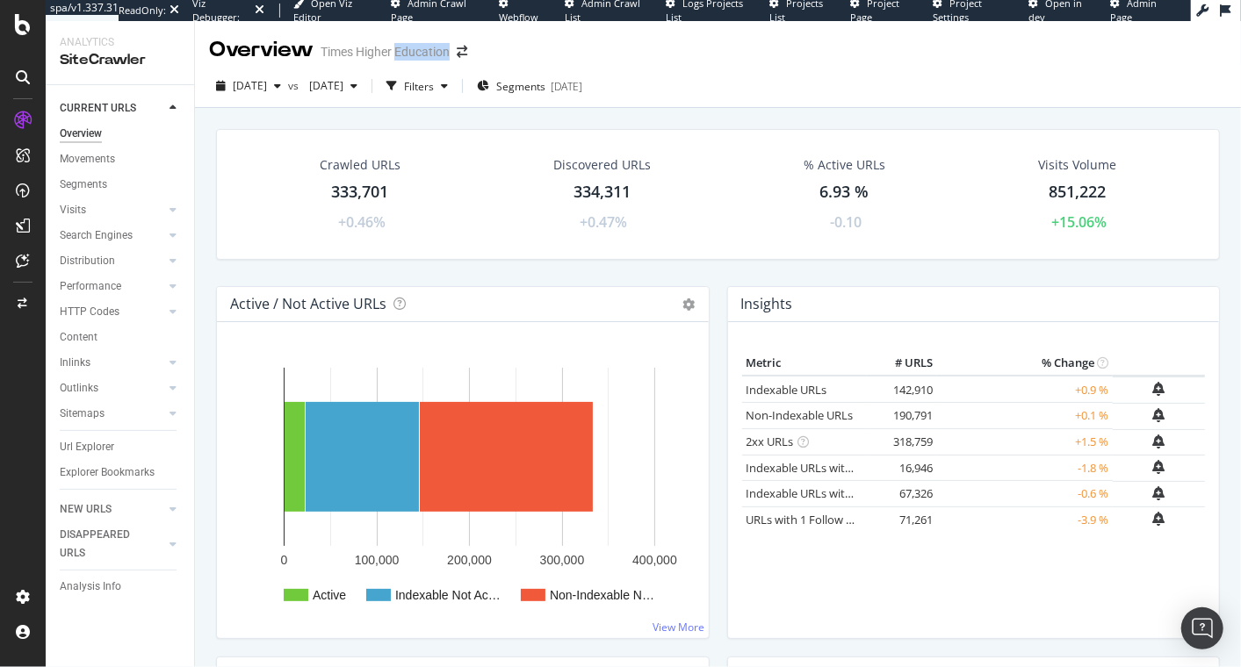
click at [395, 56] on div "Times Higher Education" at bounding box center [385, 52] width 129 height 18
click at [357, 60] on div "Times Higher Education" at bounding box center [385, 52] width 129 height 18
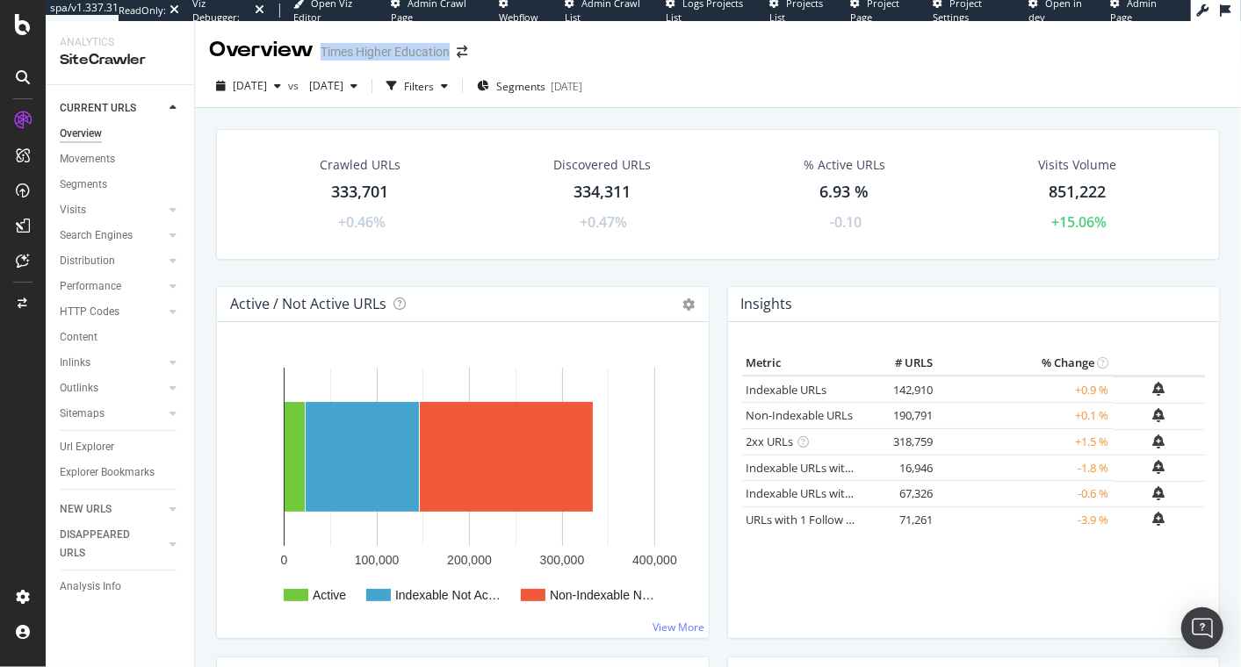
click at [394, 55] on div "Times Higher Education" at bounding box center [385, 52] width 129 height 18
